Goal: Navigation & Orientation: Find specific page/section

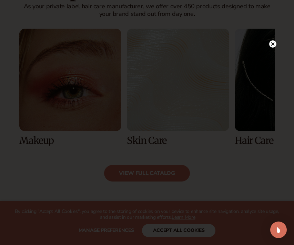
scroll to position [509, 0]
click at [275, 43] on circle at bounding box center [272, 43] width 7 height 7
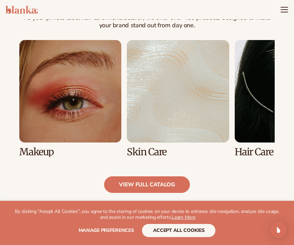
scroll to position [495, 0]
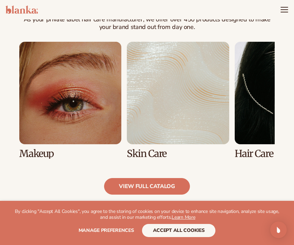
click at [252, 146] on link "3 / 8" at bounding box center [286, 100] width 102 height 117
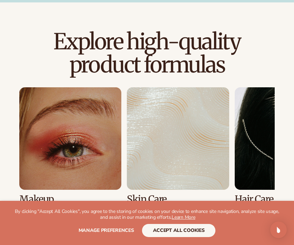
scroll to position [427, 0]
